Goal: Task Accomplishment & Management: Complete application form

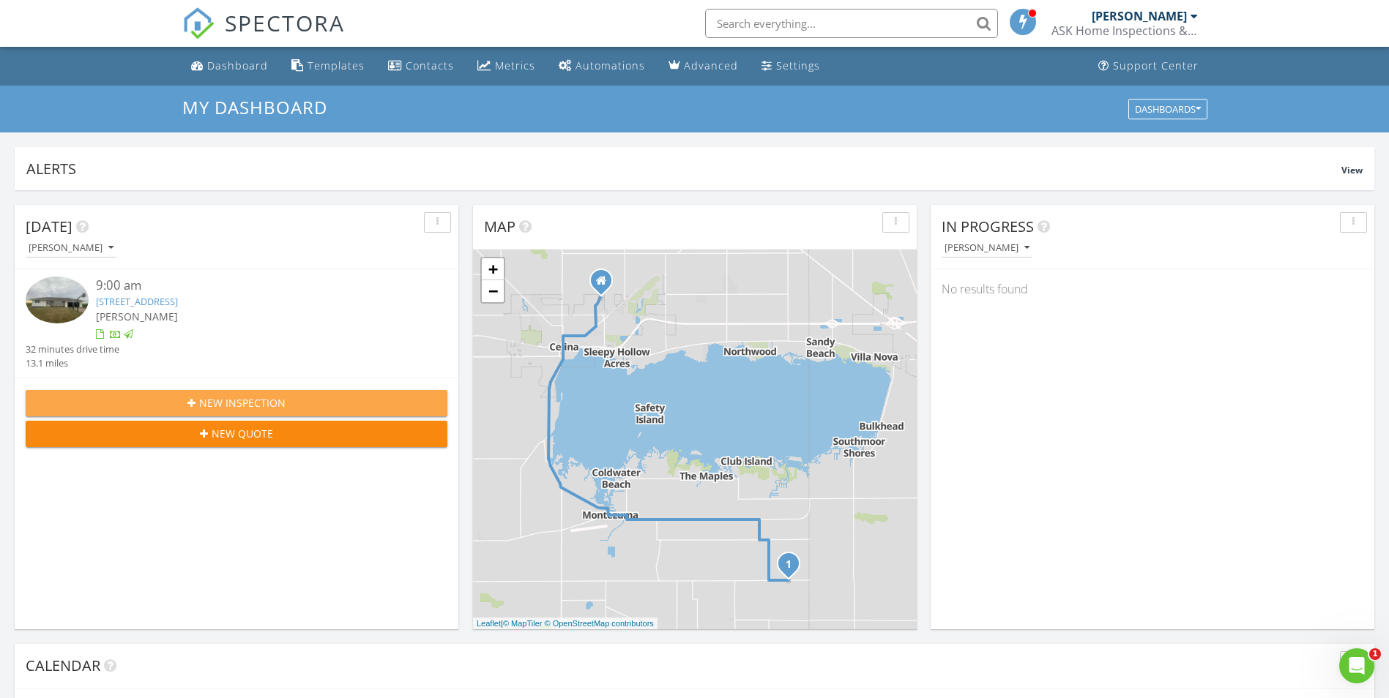
click at [328, 407] on div "New Inspection" at bounding box center [236, 402] width 398 height 15
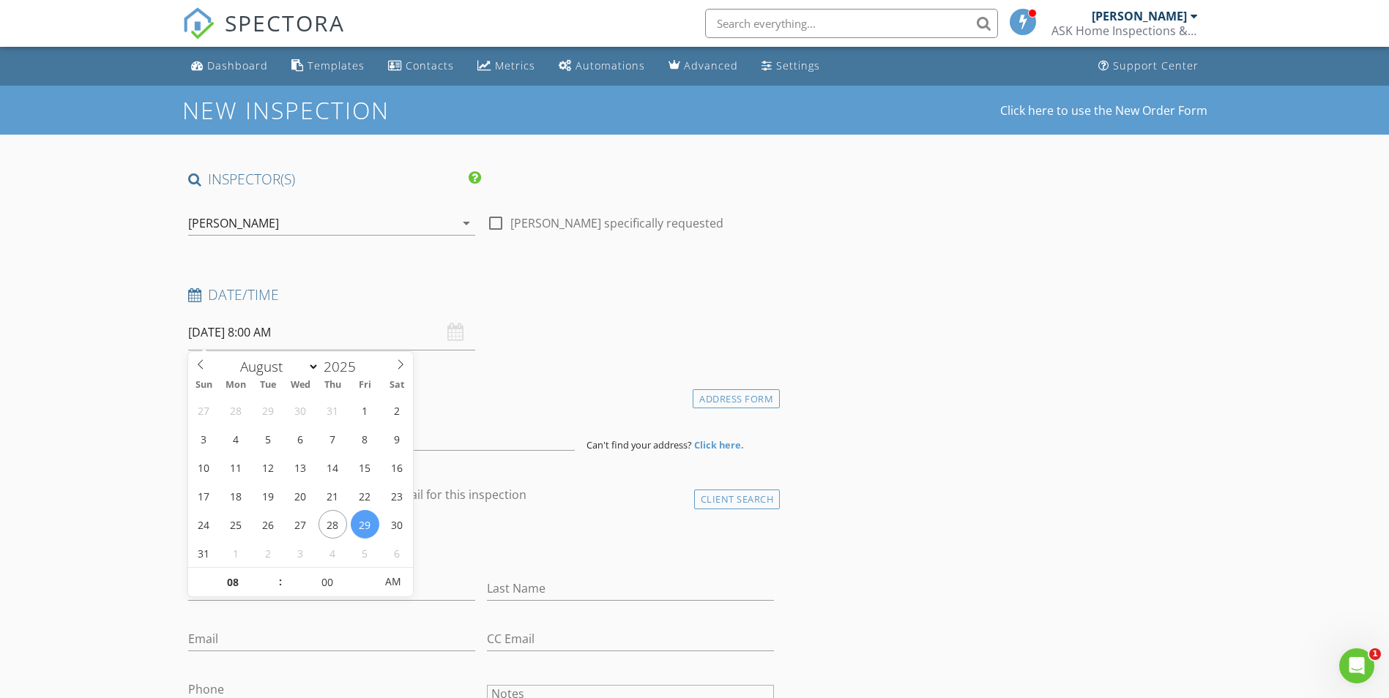
click at [217, 332] on input "08/29/2025 8:00 AM" at bounding box center [331, 333] width 287 height 36
select select "8"
type input "09/02/2025 8:00 AM"
type input "09"
type input "09/02/2025 9:00 AM"
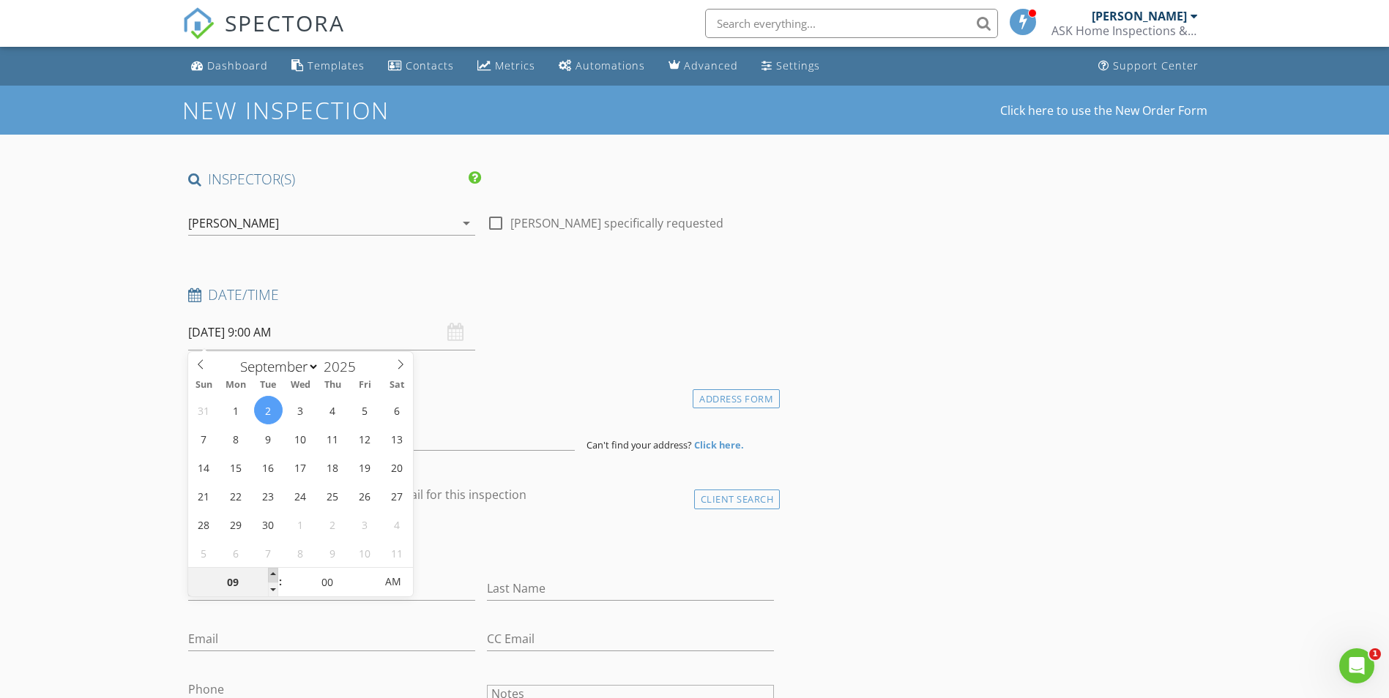
click at [274, 575] on span at bounding box center [273, 575] width 10 height 15
type input "10"
type input "09/02/2025 10:00 AM"
click at [274, 575] on span at bounding box center [273, 575] width 10 height 15
type input "11"
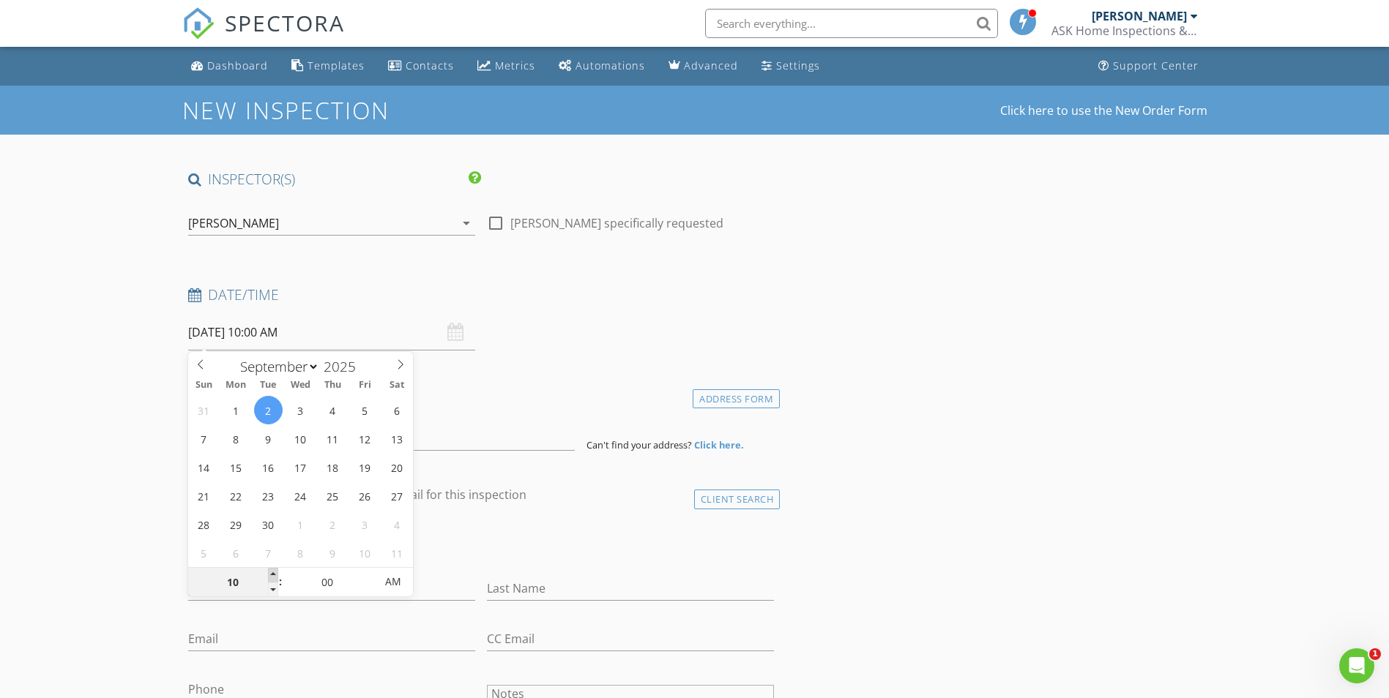
type input "09/02/2025 11:00 AM"
click at [274, 575] on span at bounding box center [273, 575] width 10 height 15
type input "12"
type input "09/02/2025 12:00 PM"
click at [274, 575] on span at bounding box center [273, 575] width 10 height 15
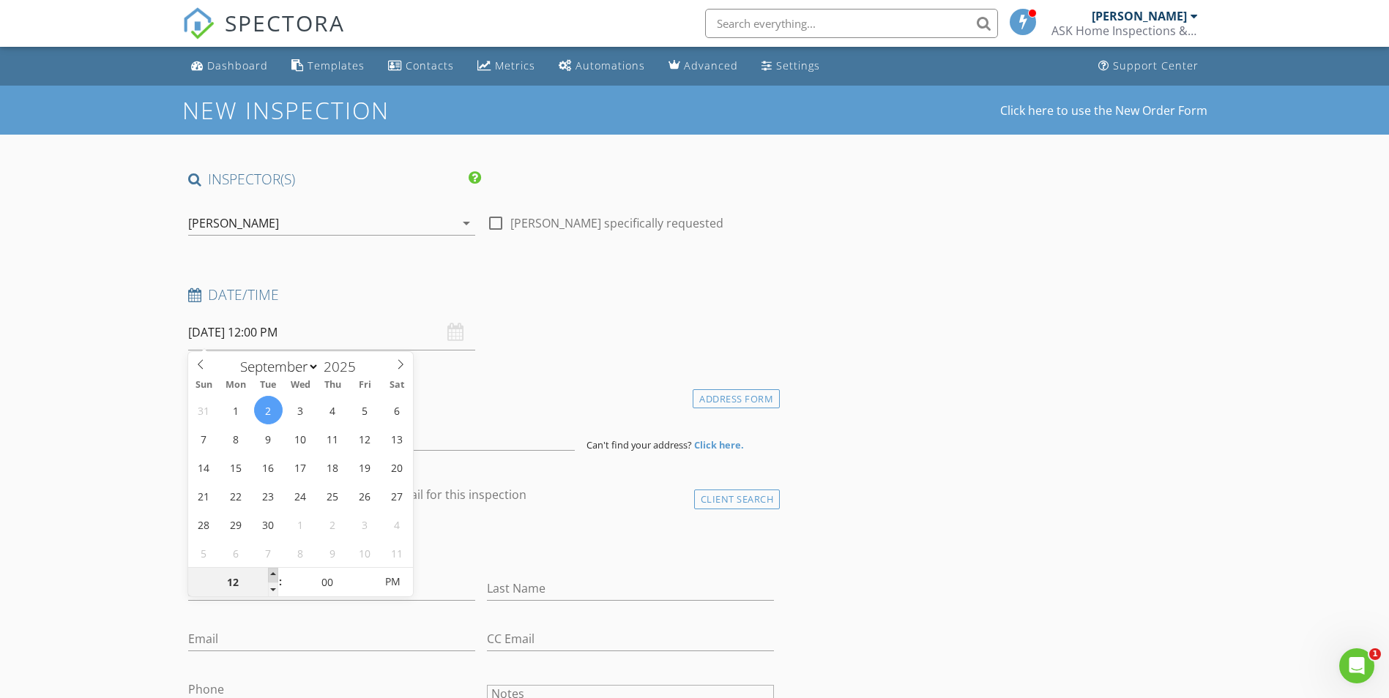
type input "01"
type input "09/02/2025 1:00 PM"
click at [274, 575] on span at bounding box center [273, 575] width 10 height 15
type input "02"
type input "09/02/2025 2:00 PM"
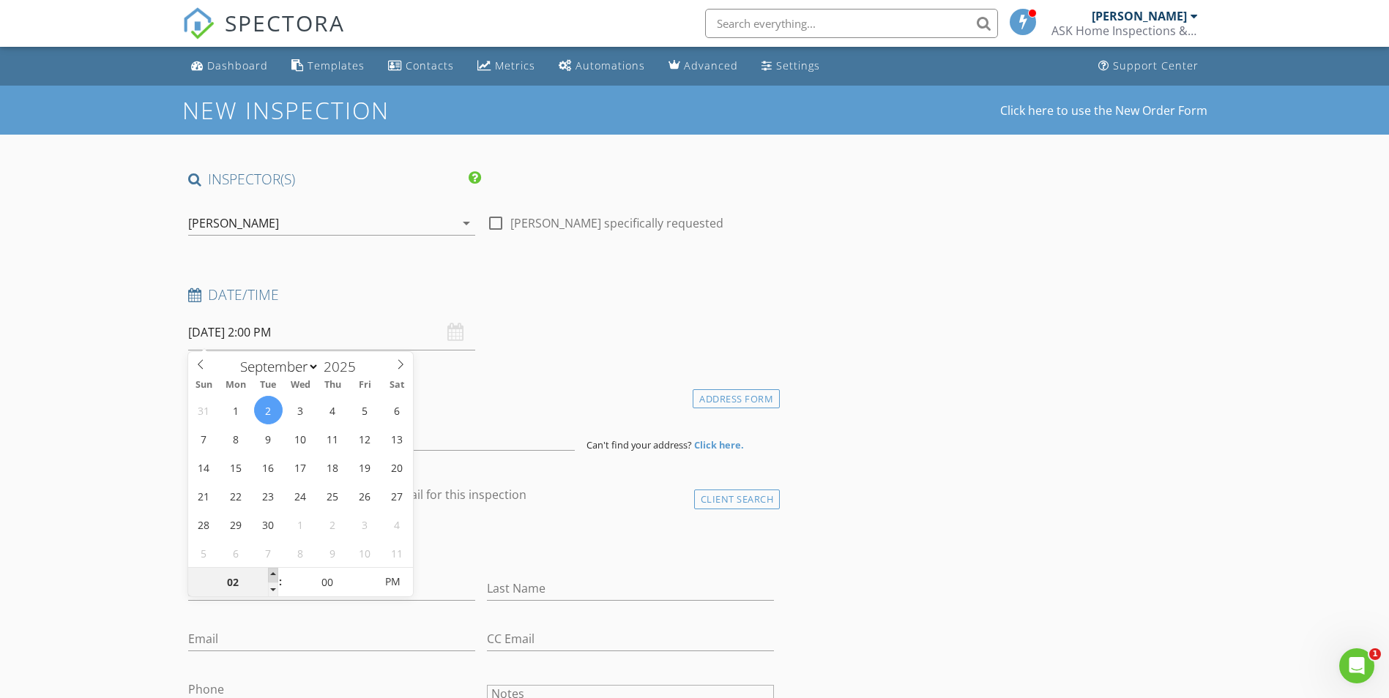
click at [274, 575] on span at bounding box center [273, 575] width 10 height 15
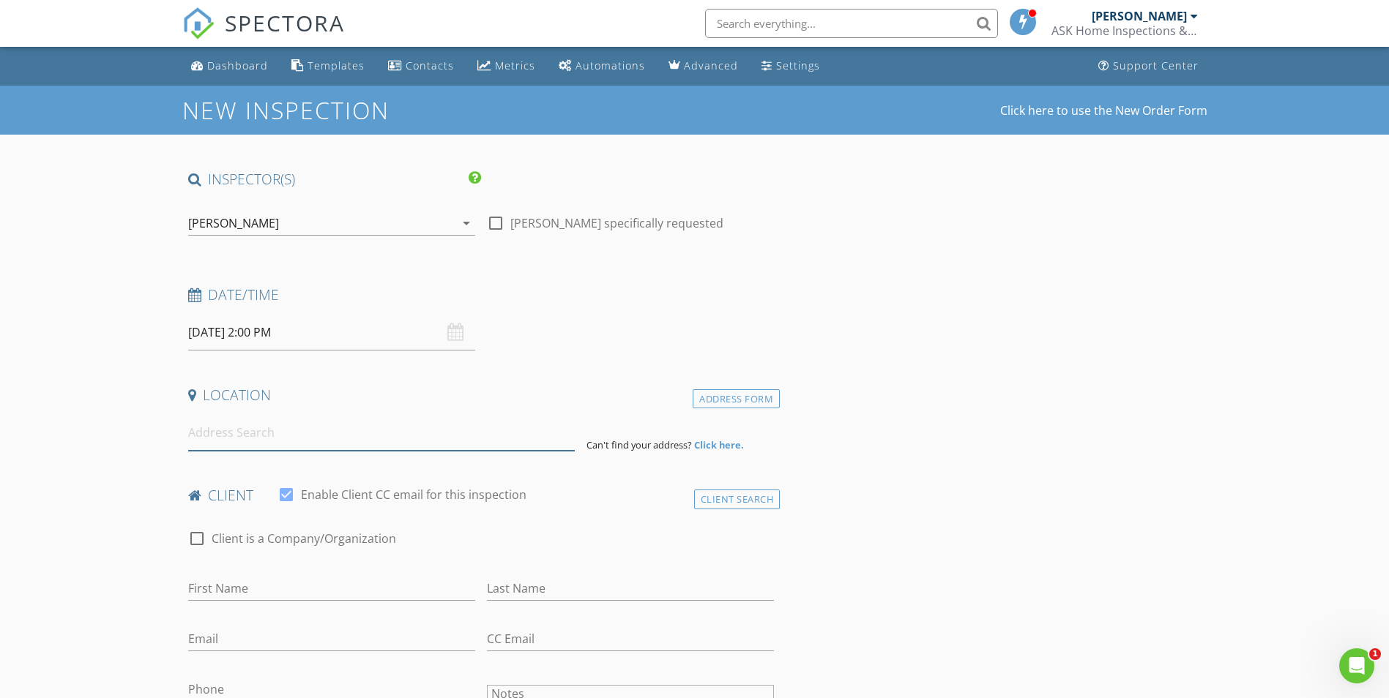
click at [459, 436] on input at bounding box center [381, 433] width 387 height 36
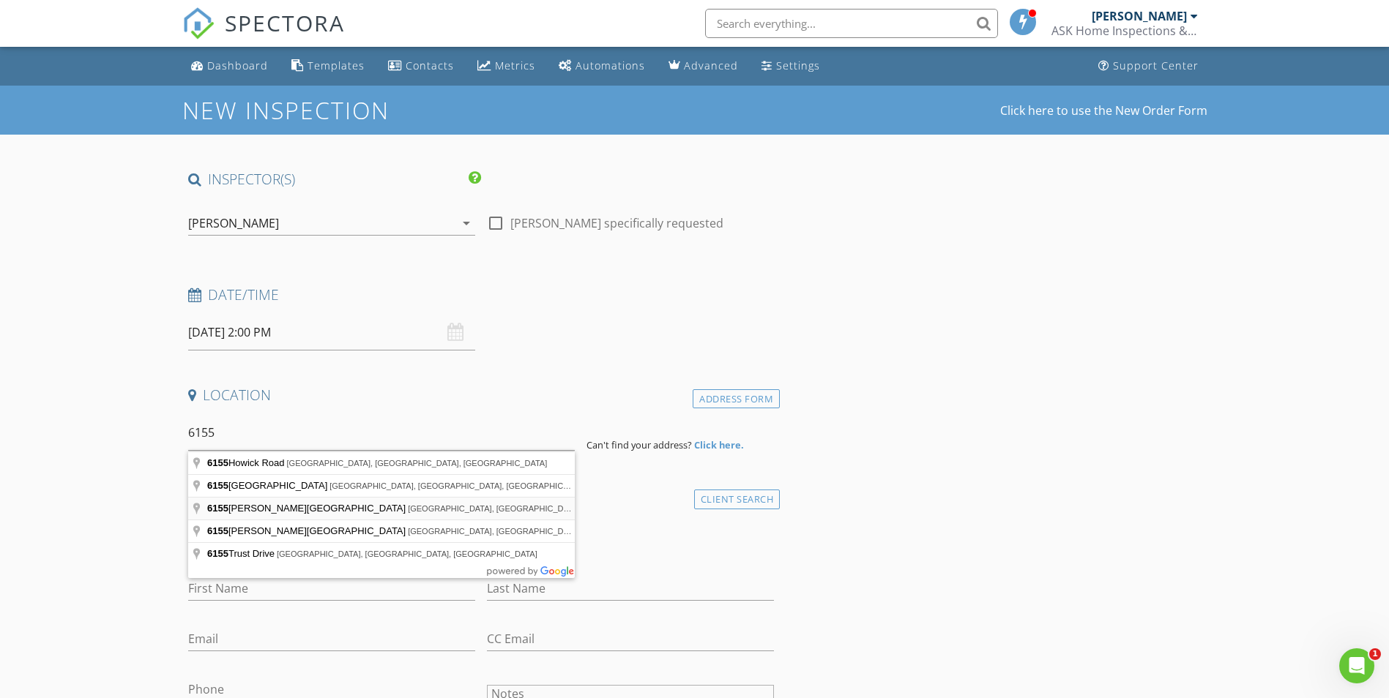
type input "6155 Ross Road, Rockford, OH, USA"
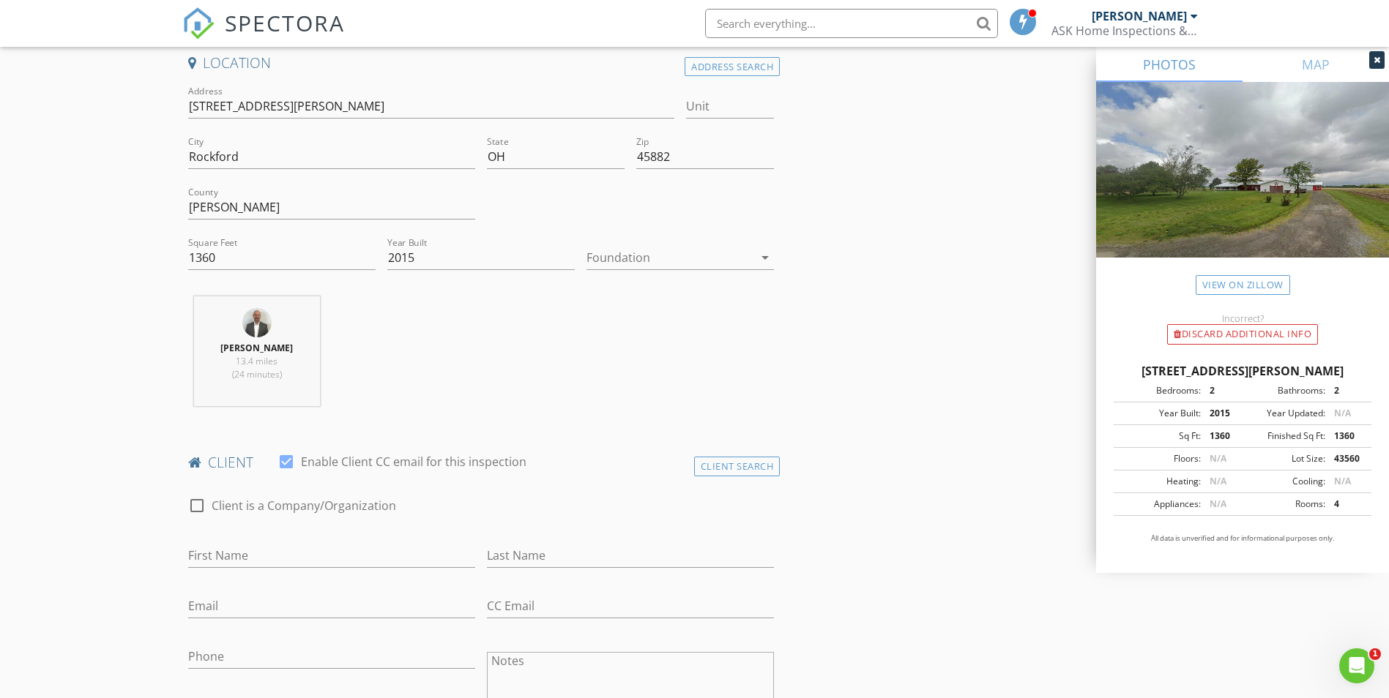
scroll to position [366, 0]
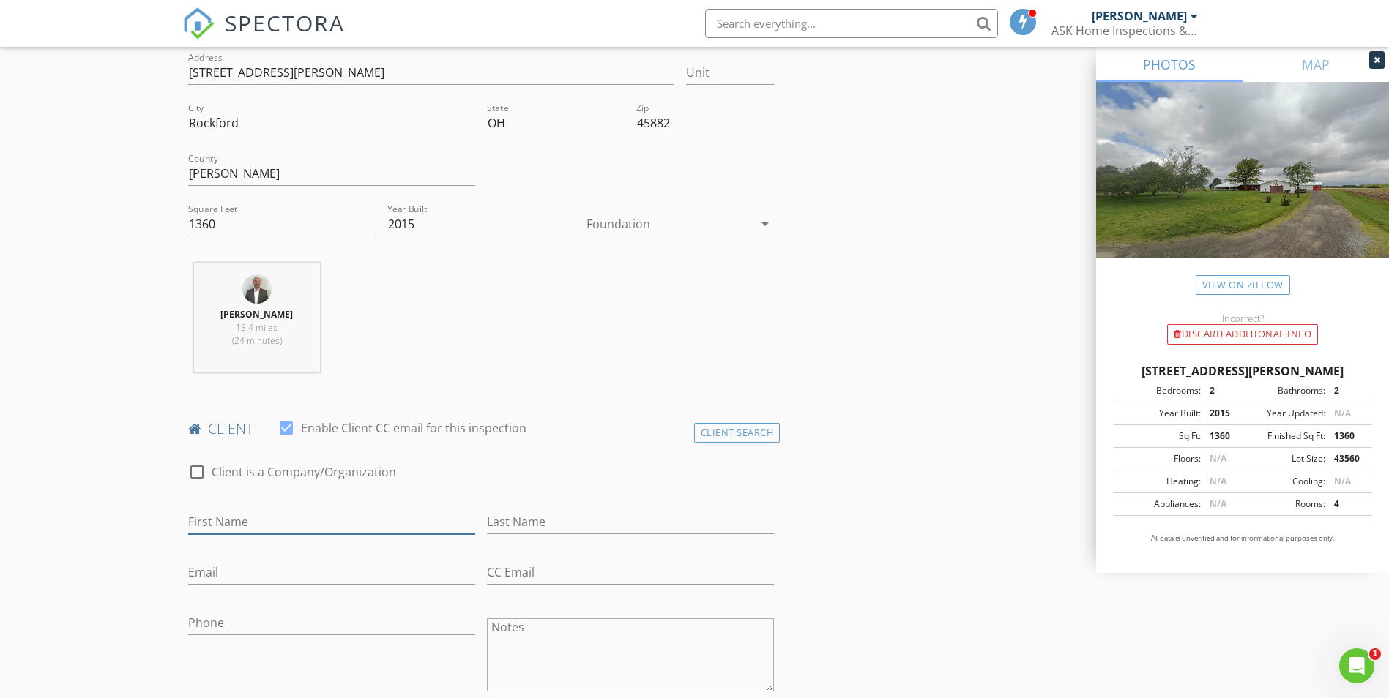
click at [330, 522] on input "First Name" at bounding box center [331, 522] width 287 height 24
type input "Jack"
type input "Roth"
type input "jackroth22@bright.net"
type input "419-953-2137"
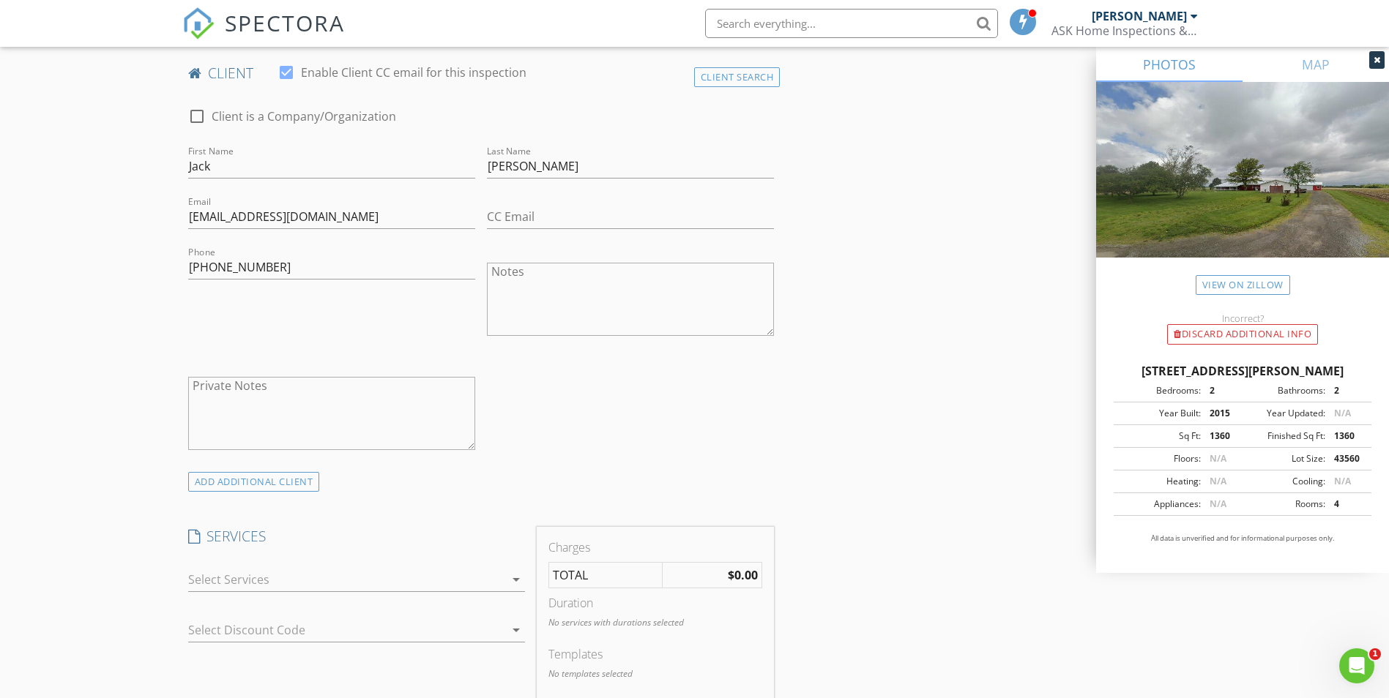
scroll to position [732, 0]
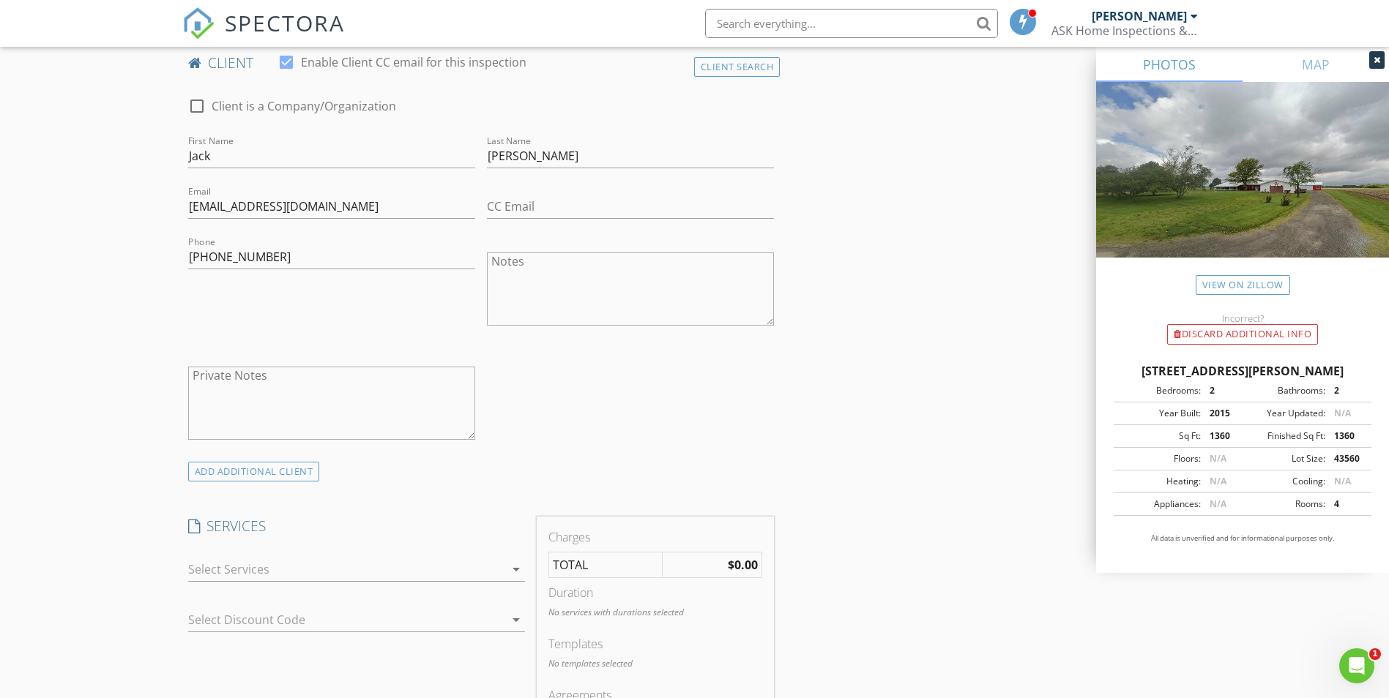
click at [241, 570] on div at bounding box center [346, 569] width 316 height 23
click at [241, 570] on div "Residential Inspection" at bounding box center [292, 576] width 122 height 18
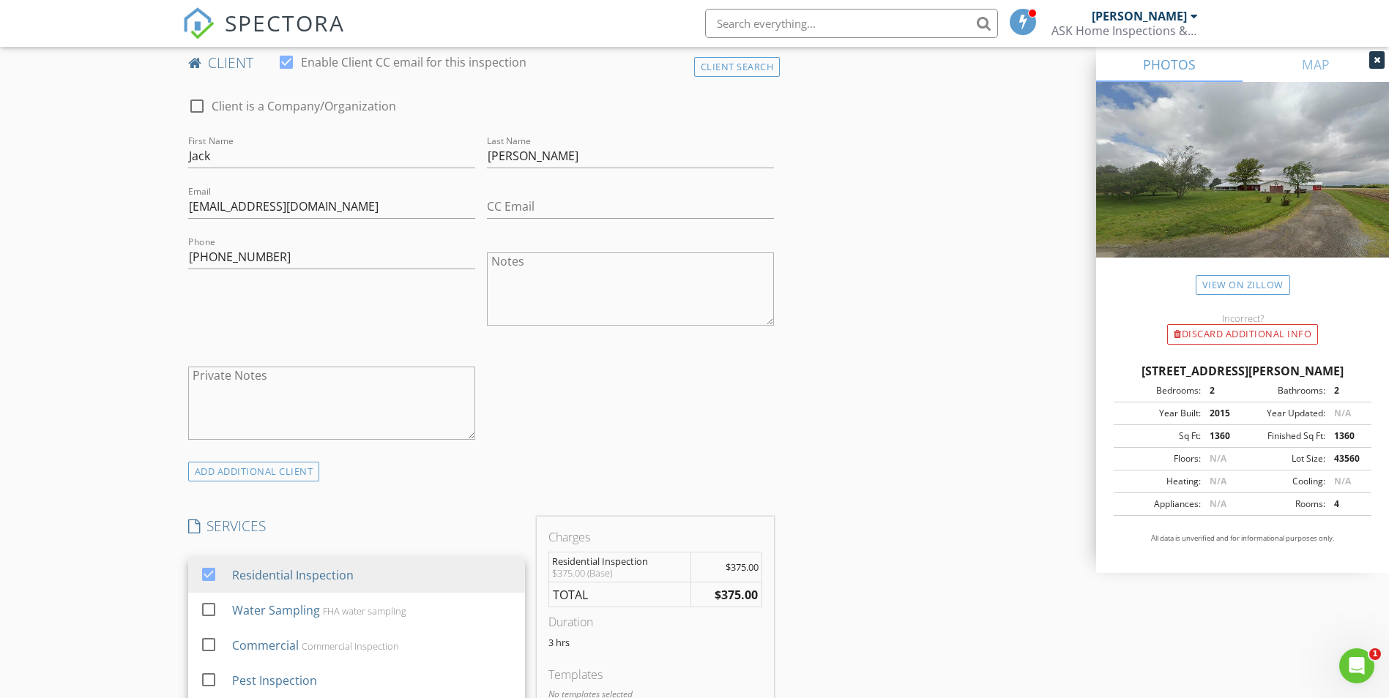
click at [134, 531] on div "New Inspection Click here to use the New Order Form INSPECTOR(S) check_box Char…" at bounding box center [694, 624] width 1389 height 2540
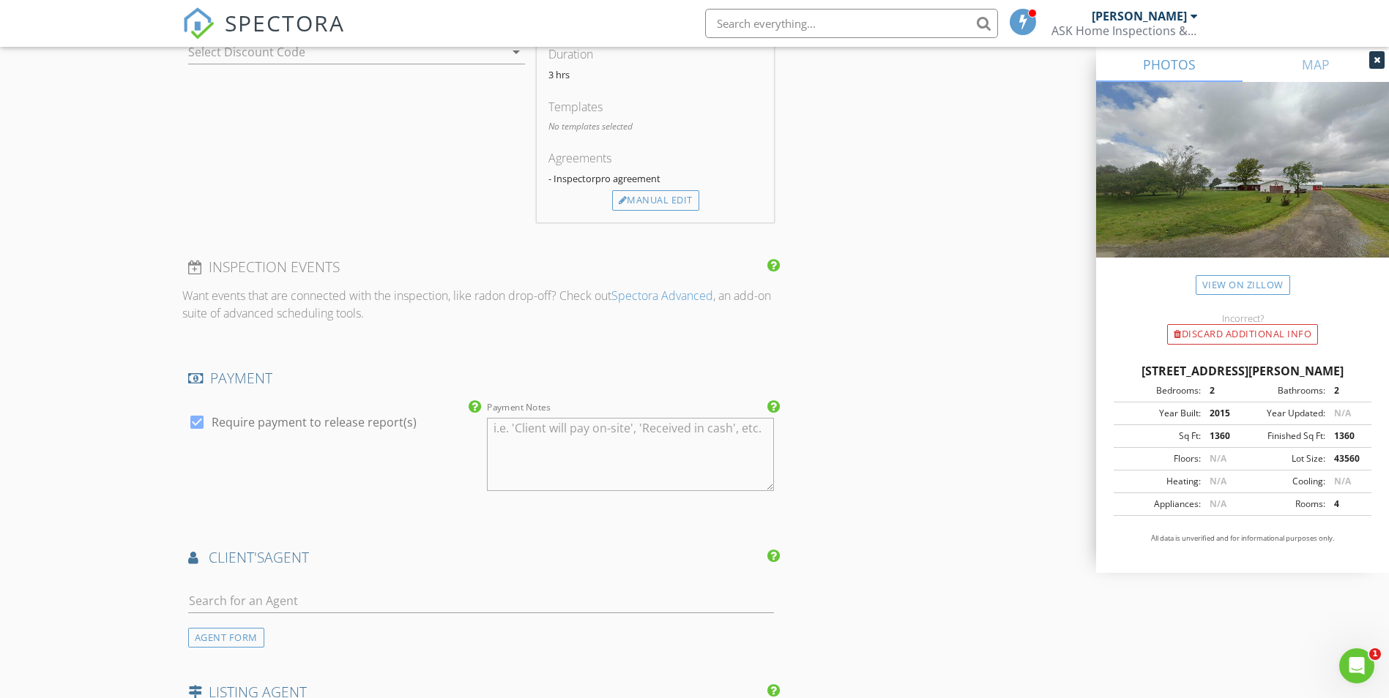
scroll to position [1318, 0]
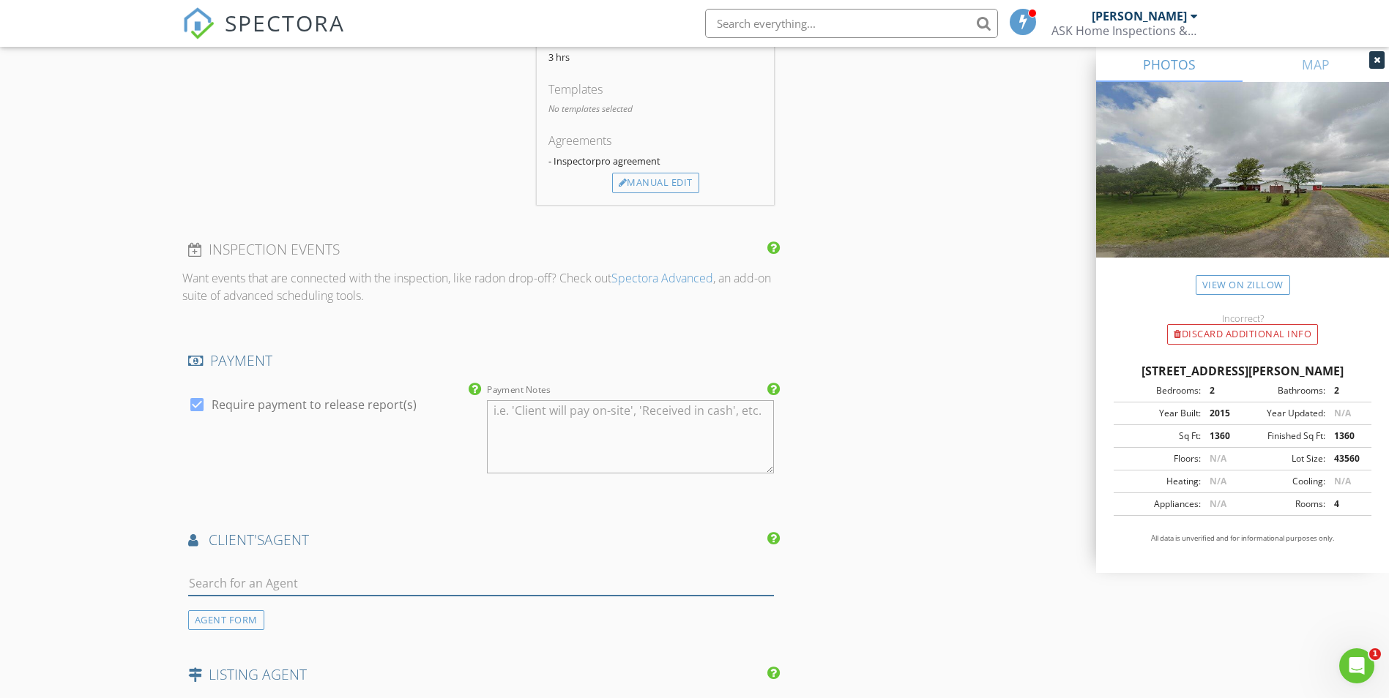
click at [261, 591] on input "text" at bounding box center [481, 584] width 586 height 24
type input "tammy"
click at [242, 615] on div "[PERSON_NAME]" at bounding box center [275, 616] width 91 height 18
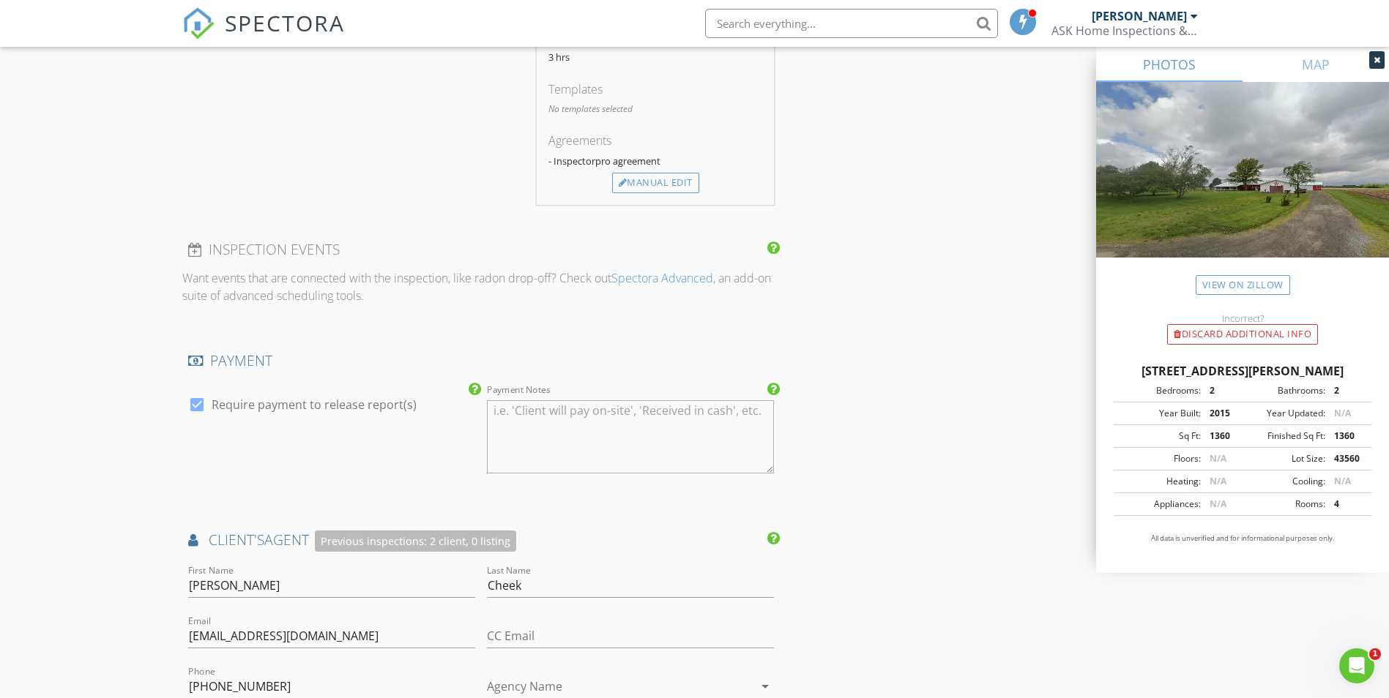
click at [147, 546] on div "New Inspection Click here to use the New Order Form INSPECTOR(S) check_box Char…" at bounding box center [694, 205] width 1389 height 2874
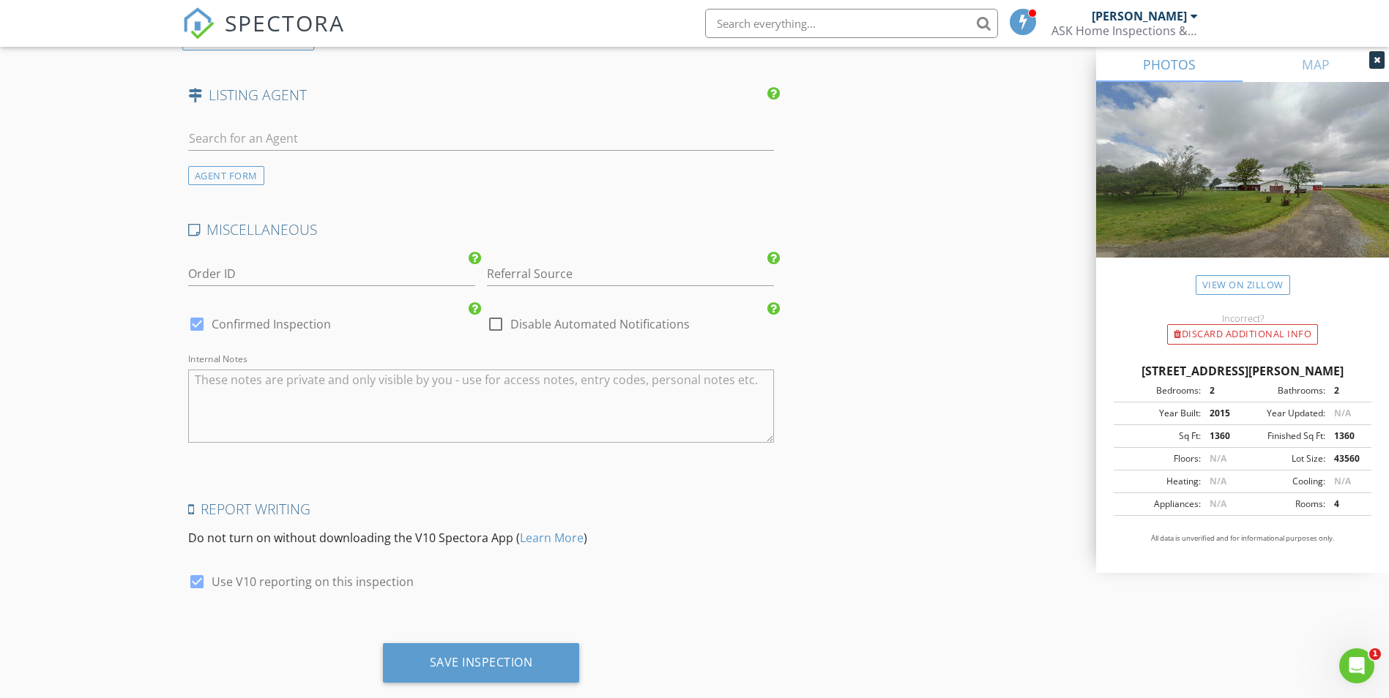
scroll to position [2261, 0]
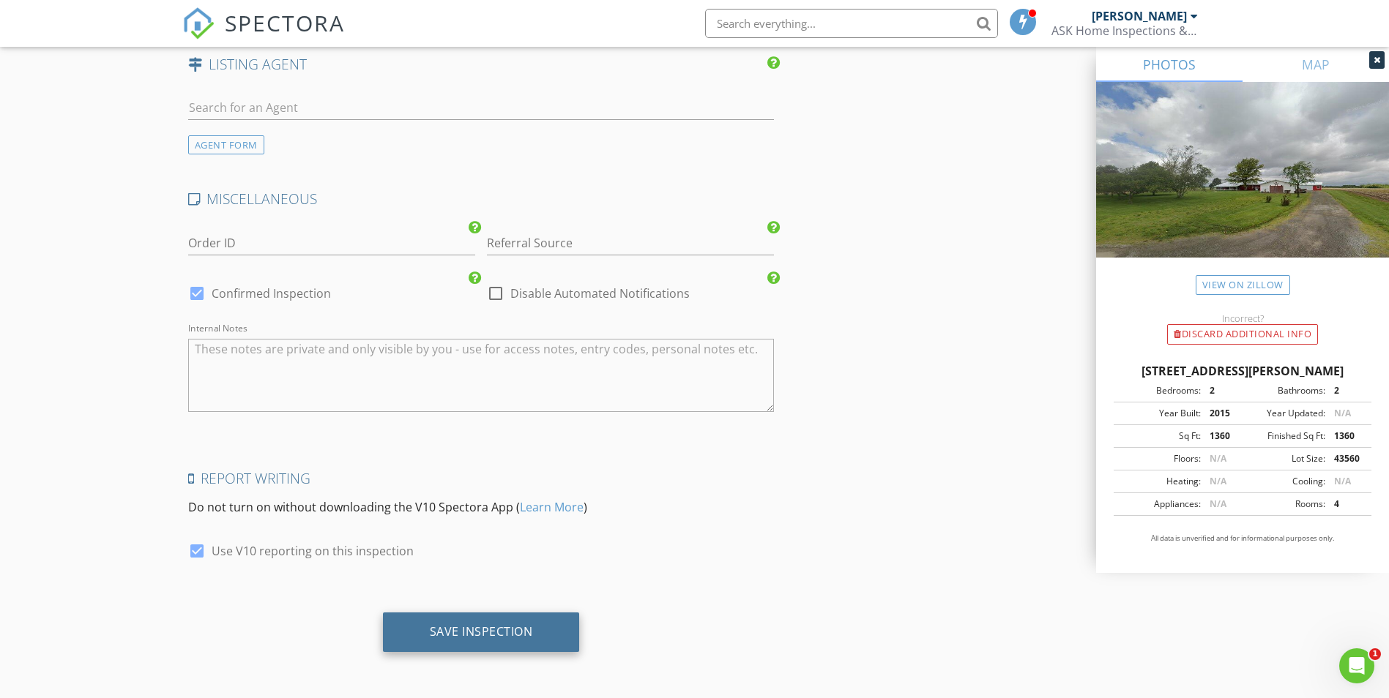
click at [424, 633] on div "Save Inspection" at bounding box center [481, 633] width 197 height 40
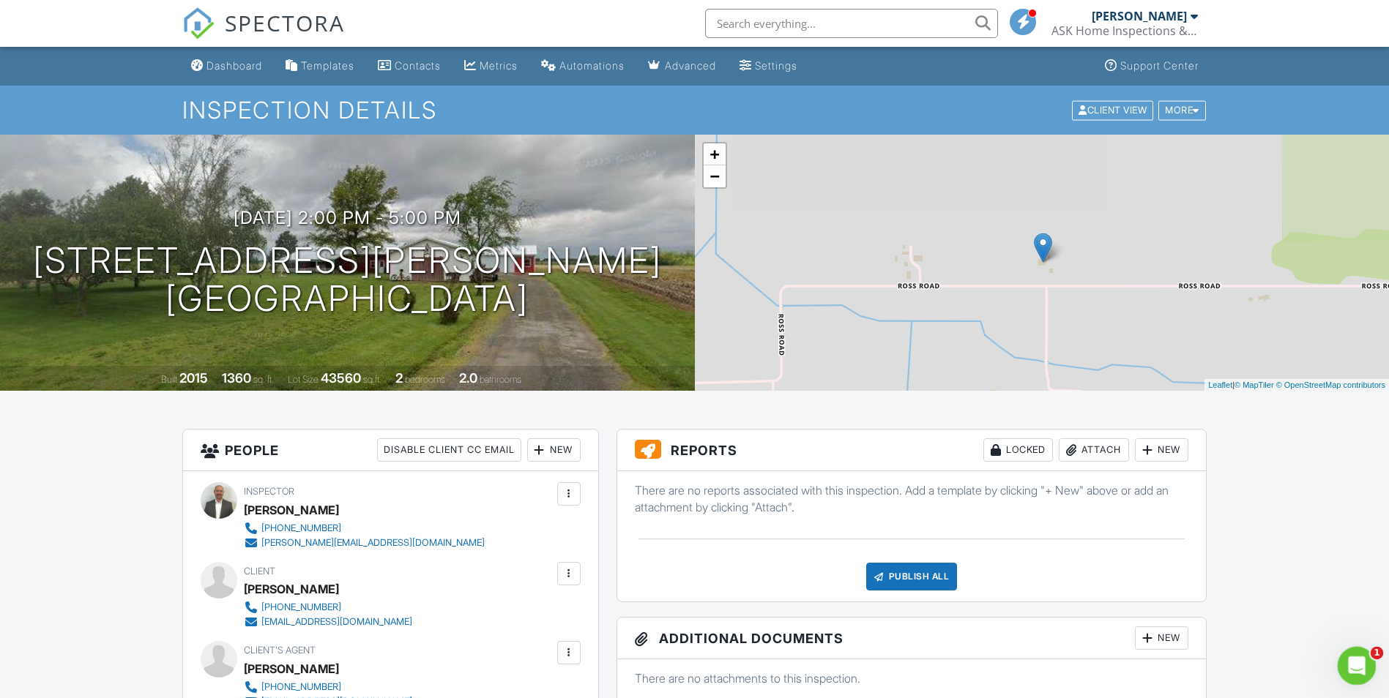
click at [1356, 662] on icon "Open Intercom Messenger" at bounding box center [1355, 664] width 24 height 24
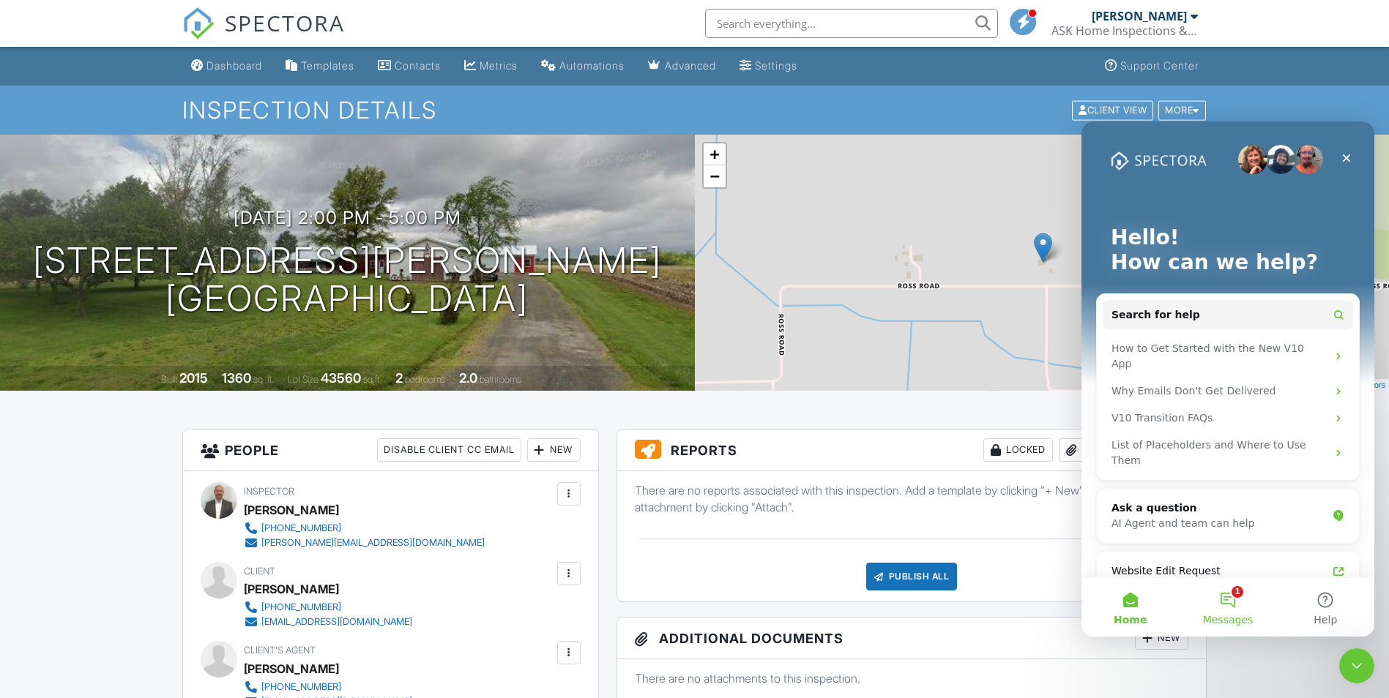
click at [1228, 603] on button "1 Messages" at bounding box center [1227, 607] width 97 height 59
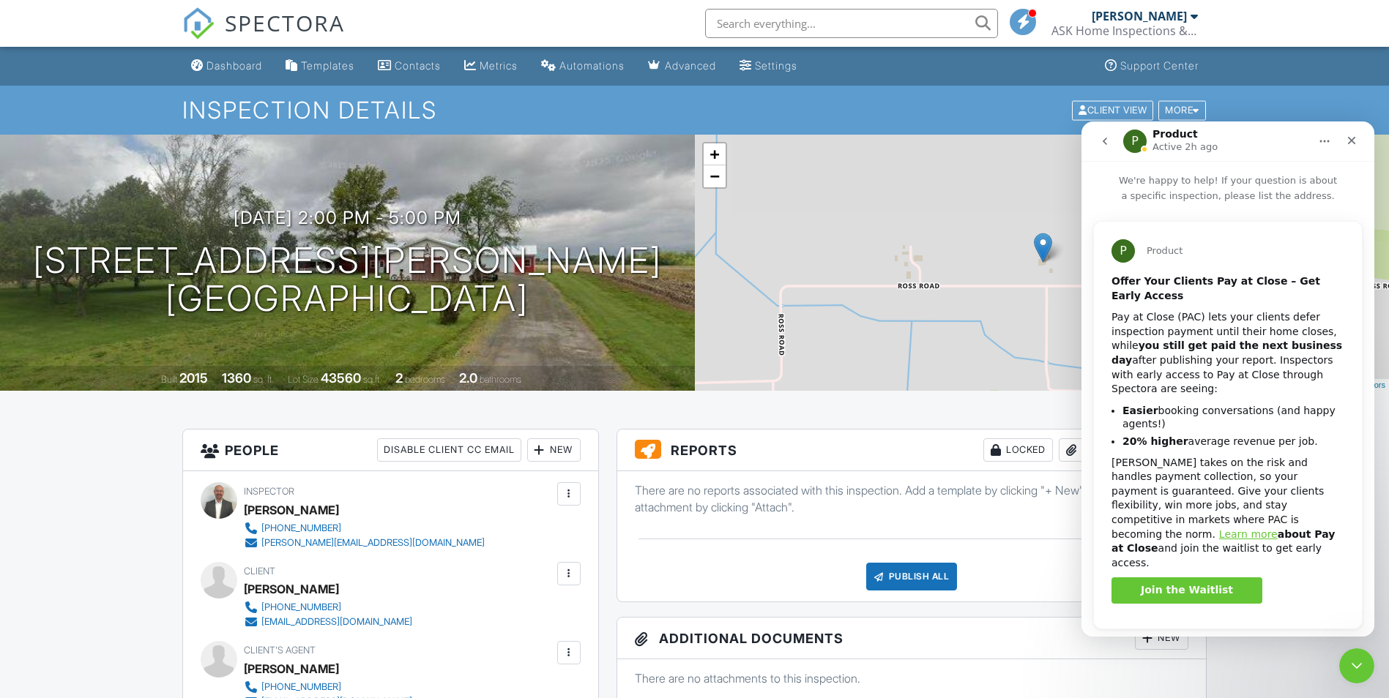
click at [1104, 142] on icon "go back" at bounding box center [1104, 141] width 4 height 7
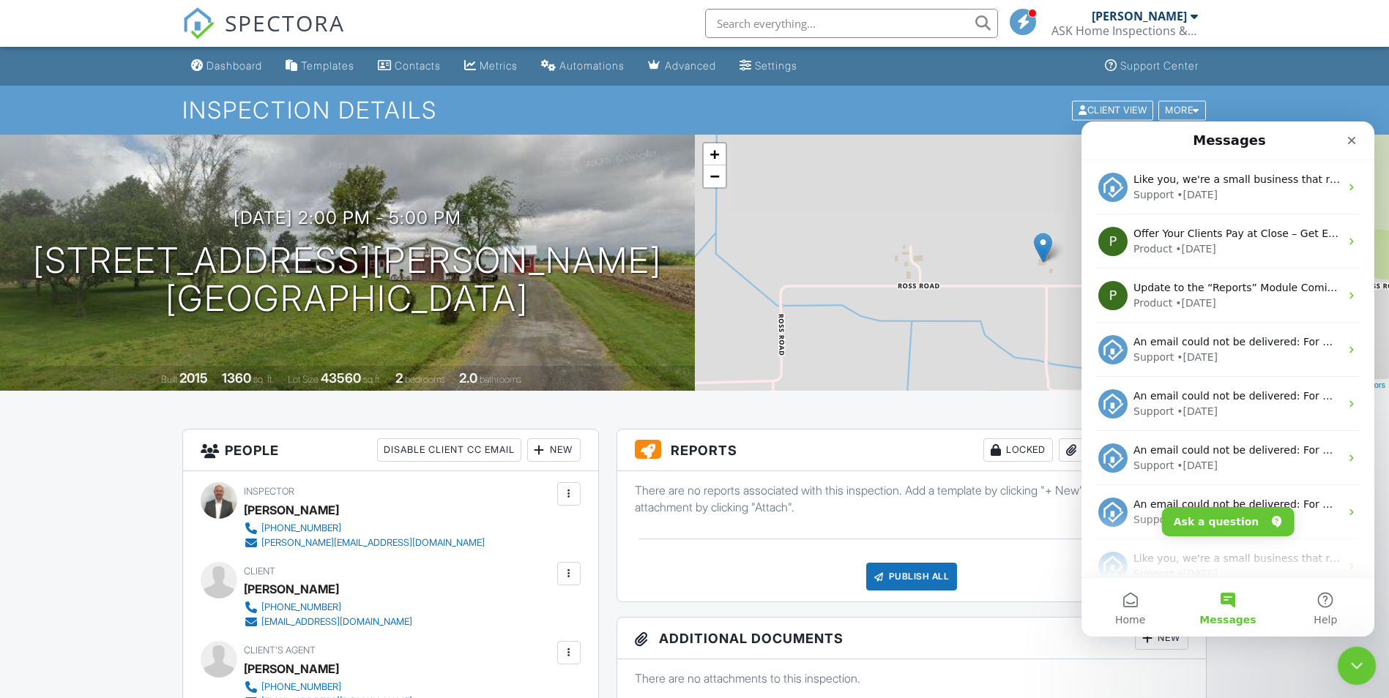
click at [1352, 660] on icon "Close Intercom Messenger" at bounding box center [1354, 664] width 18 height 18
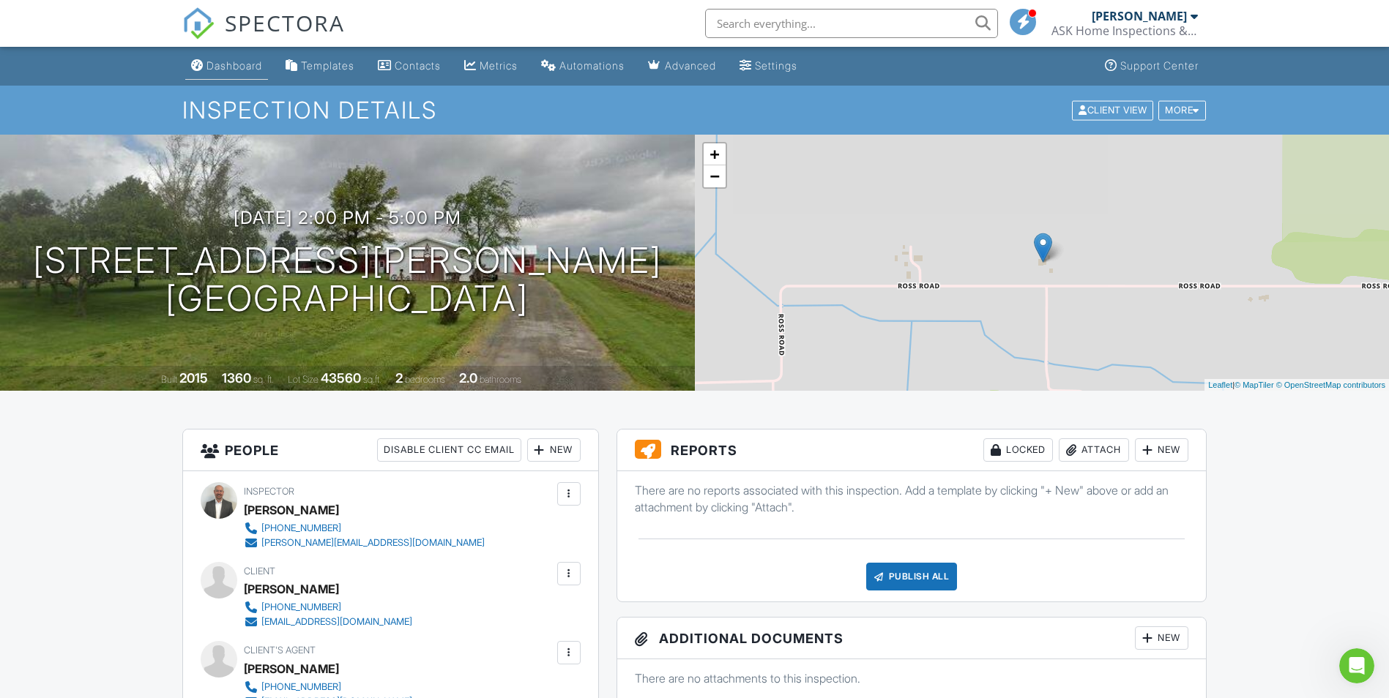
click at [228, 70] on div "Dashboard" at bounding box center [234, 65] width 56 height 12
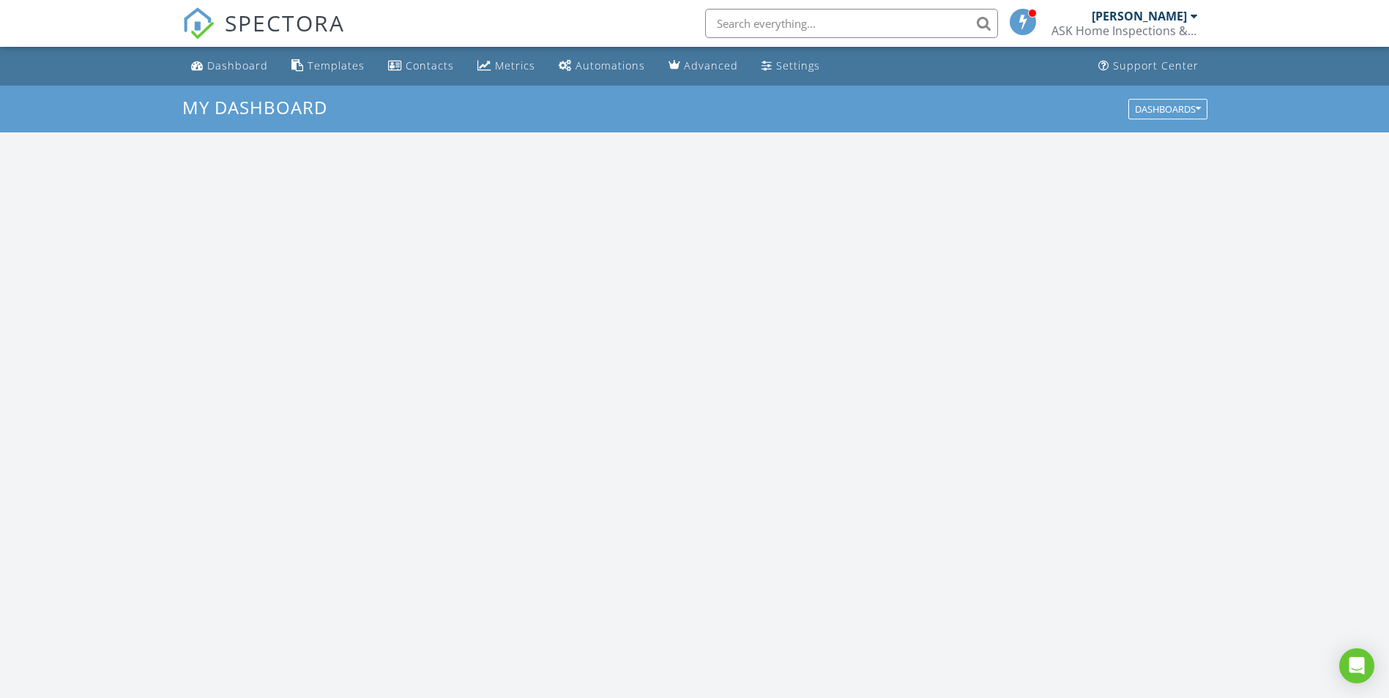
scroll to position [1355, 1411]
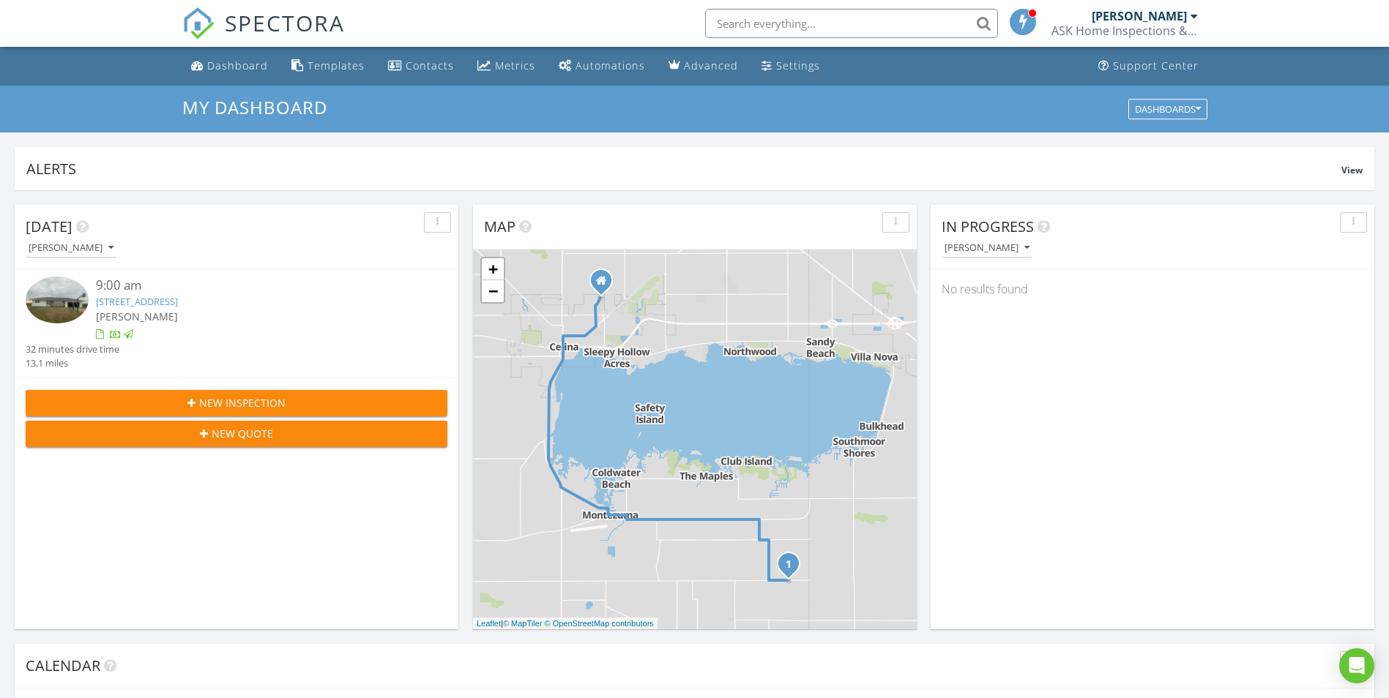
click at [228, 70] on div "Dashboard" at bounding box center [237, 66] width 61 height 14
